Goal: Submit feedback/report problem: Submit feedback/report problem

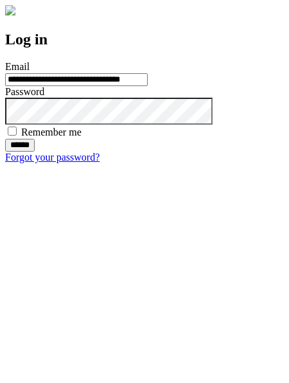
type input "**********"
click at [35, 152] on input "******" at bounding box center [20, 145] width 30 height 13
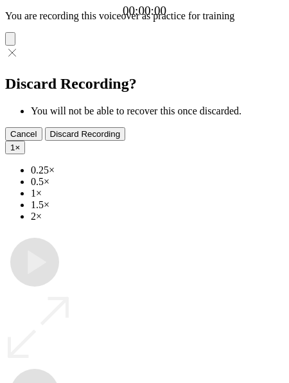
type input "**********"
